Goal: Communication & Community: Participate in discussion

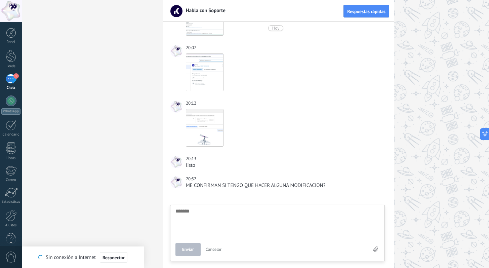
click at [15, 78] on div "1" at bounding box center [11, 79] width 11 height 10
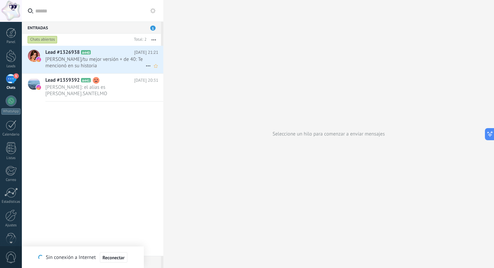
click at [91, 59] on span "[PERSON_NAME]/tu mejor versión + de 40: Te mencionó en su historia" at bounding box center [95, 62] width 100 height 13
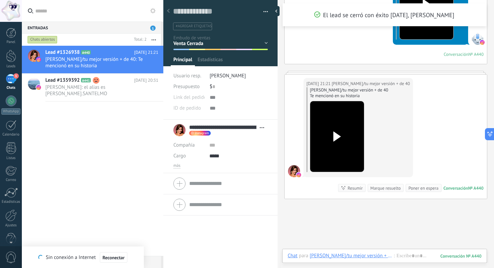
scroll to position [6, 0]
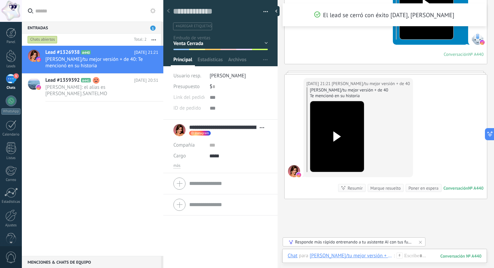
click at [336, 134] on use at bounding box center [336, 136] width 7 height 10
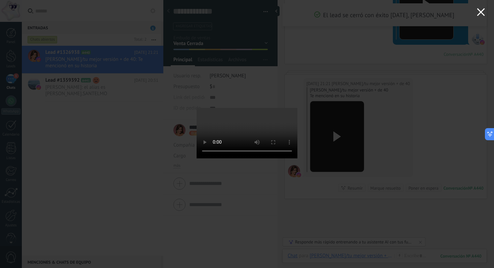
click at [479, 13] on icon "button" at bounding box center [481, 12] width 8 height 8
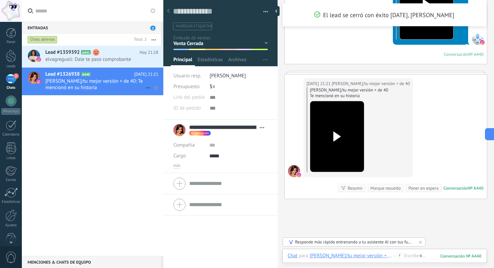
click at [92, 83] on span "[PERSON_NAME]/tu mejor versión + de 40: Te mencionó en su historia" at bounding box center [95, 84] width 100 height 13
click at [79, 57] on span "elvagreguoli: Dale te paso comprobante" at bounding box center [95, 59] width 100 height 6
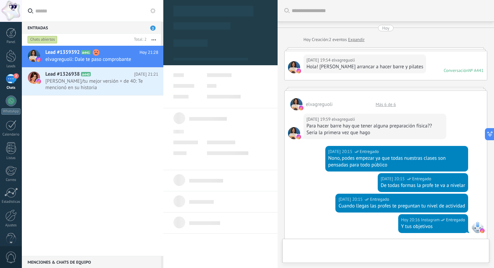
type textarea "**********"
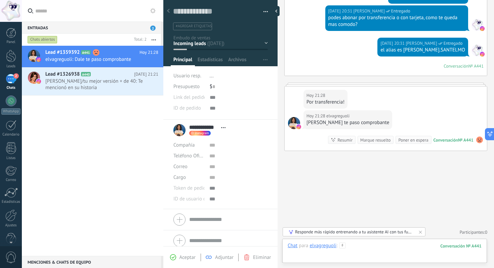
click at [326, 255] on div at bounding box center [385, 252] width 194 height 20
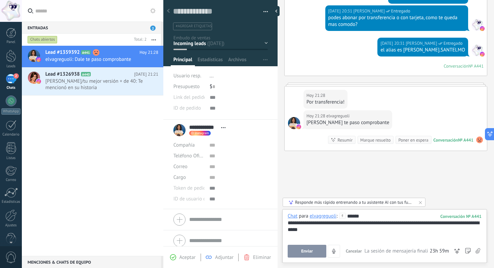
click at [307, 249] on span "Enviar" at bounding box center [307, 251] width 12 height 5
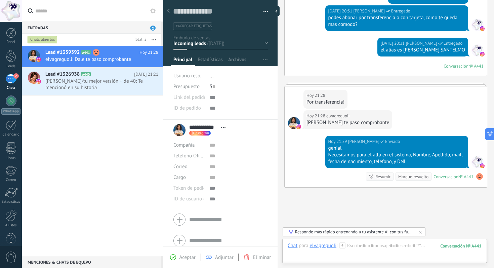
scroll to position [344, 0]
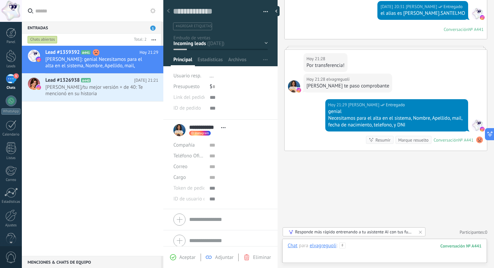
click at [314, 255] on div at bounding box center [385, 252] width 194 height 20
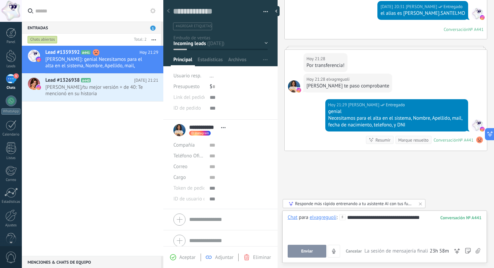
click at [300, 251] on button "Enviar" at bounding box center [307, 251] width 39 height 13
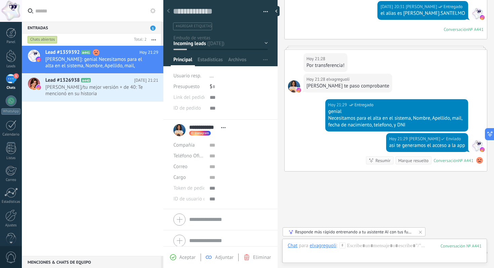
scroll to position [365, 0]
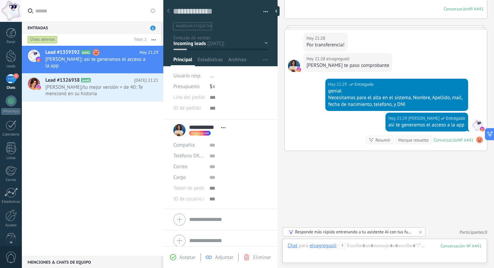
click at [11, 78] on div "1" at bounding box center [11, 79] width 11 height 10
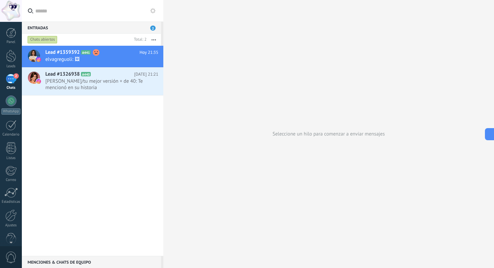
click at [12, 83] on div "2" at bounding box center [11, 79] width 11 height 10
click at [74, 262] on div "Menciones & Chats de equipo 0" at bounding box center [91, 262] width 139 height 12
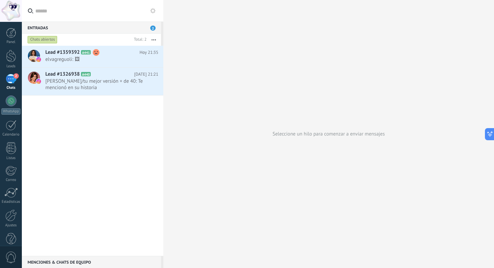
click at [43, 261] on div "Menciones & Chats de equipo 0" at bounding box center [91, 262] width 139 height 12
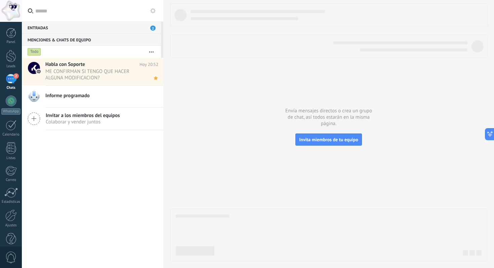
click at [76, 69] on span "ME CONFIRMAN SI TENGO QUE HACER ALGUNA MODIFICACION?" at bounding box center [95, 74] width 100 height 13
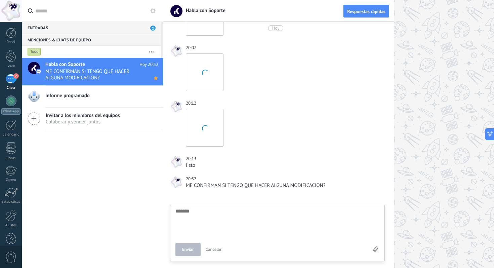
scroll to position [938, 0]
type textarea "*******"
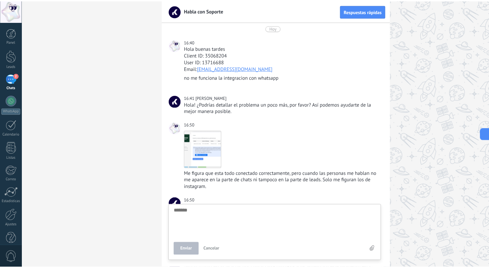
scroll to position [942, 0]
